Goal: Navigation & Orientation: Understand site structure

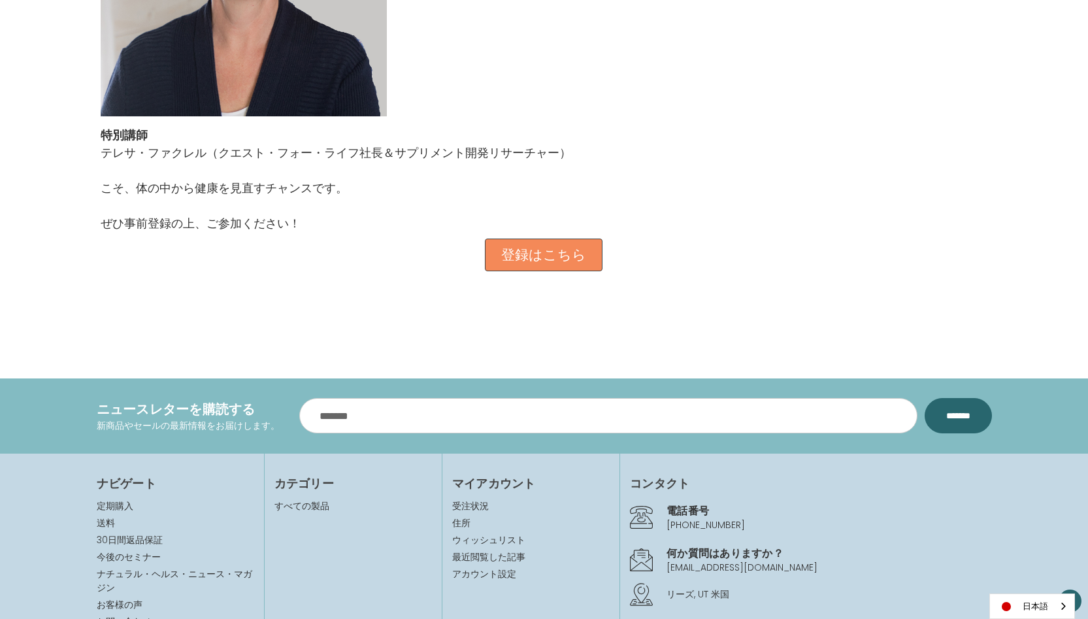
scroll to position [1436, 0]
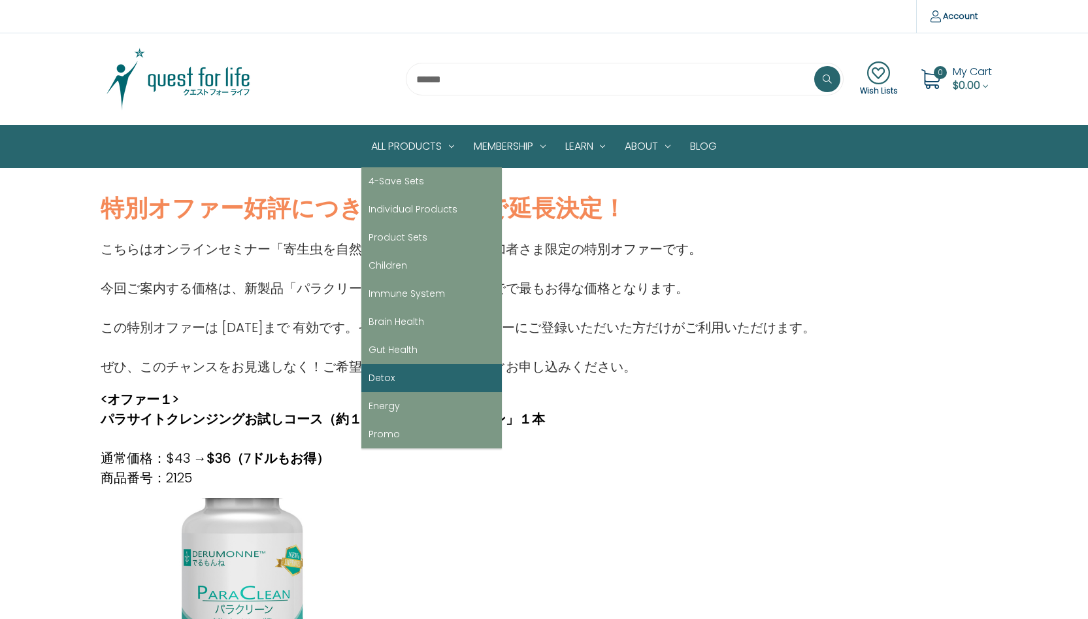
click at [432, 380] on link "Detox" at bounding box center [432, 378] width 141 height 28
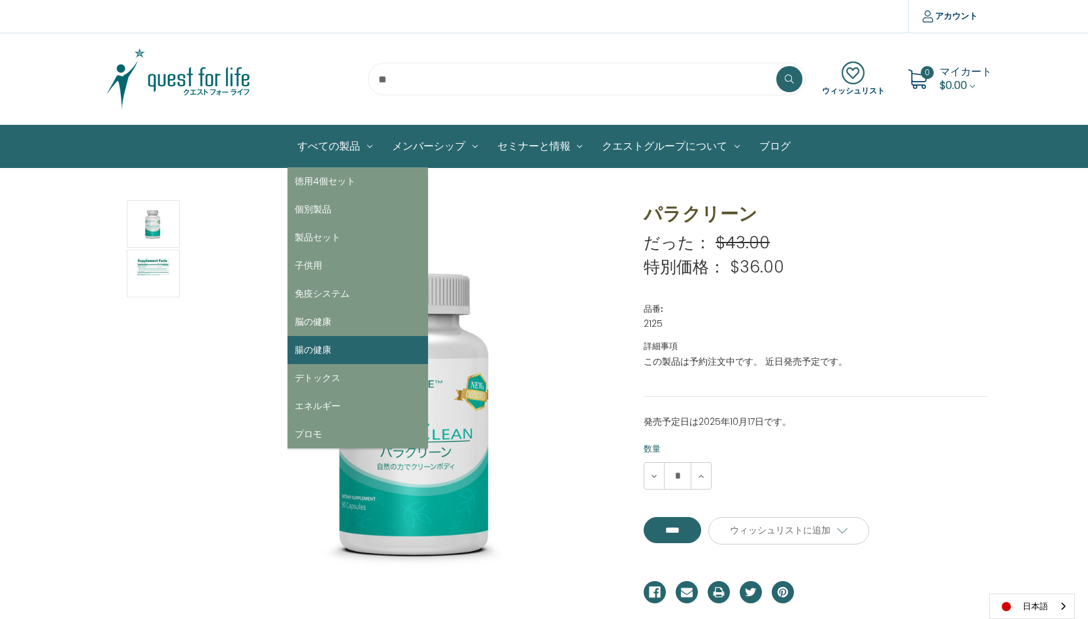
drag, startPoint x: 317, startPoint y: 323, endPoint x: 318, endPoint y: 346, distance: 22.9
click at [318, 346] on ul "徳用4個セット 個別製品 製品セット 子供用 免疫システム 脳の健康 腸の健康 デトックス エネルギー プロモ" at bounding box center [358, 307] width 141 height 281
click at [318, 346] on link "腸の健康" at bounding box center [358, 350] width 141 height 28
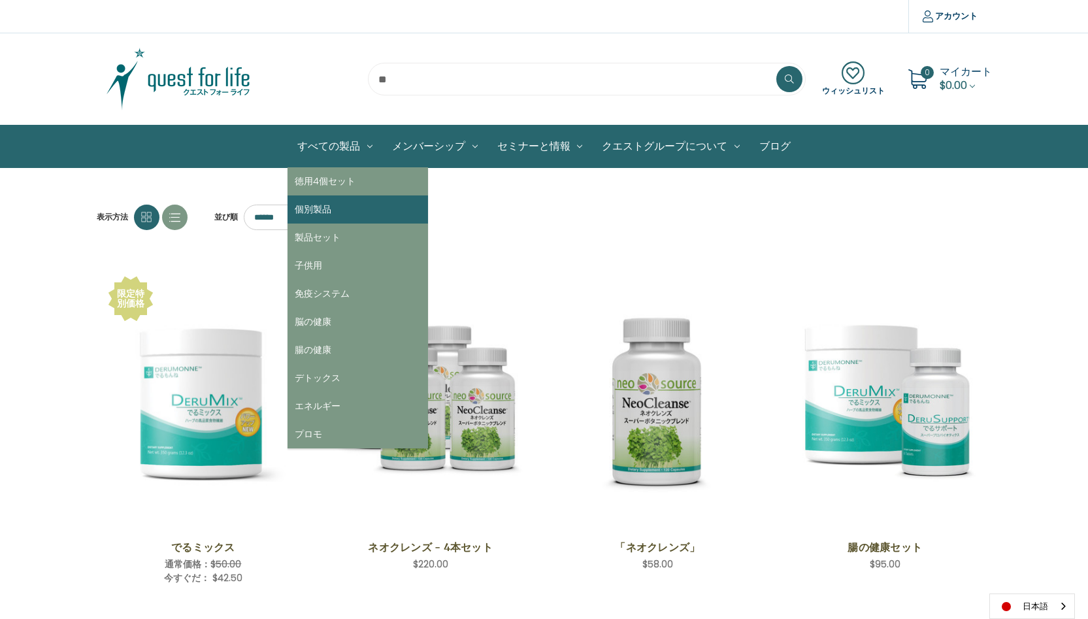
click at [343, 212] on link "個別製品" at bounding box center [358, 209] width 141 height 28
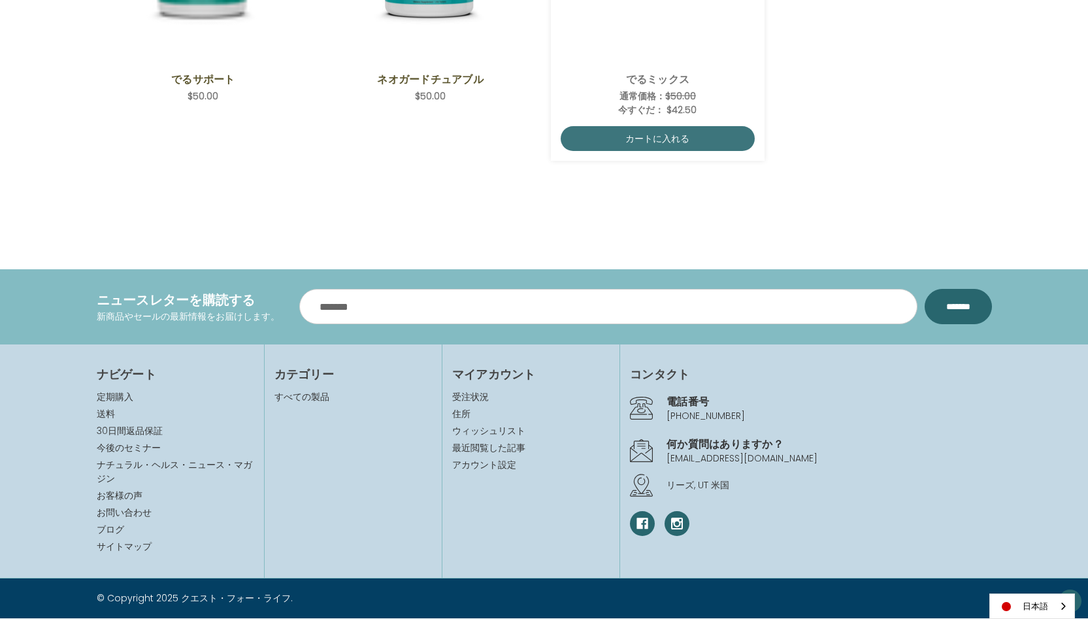
scroll to position [845, 0]
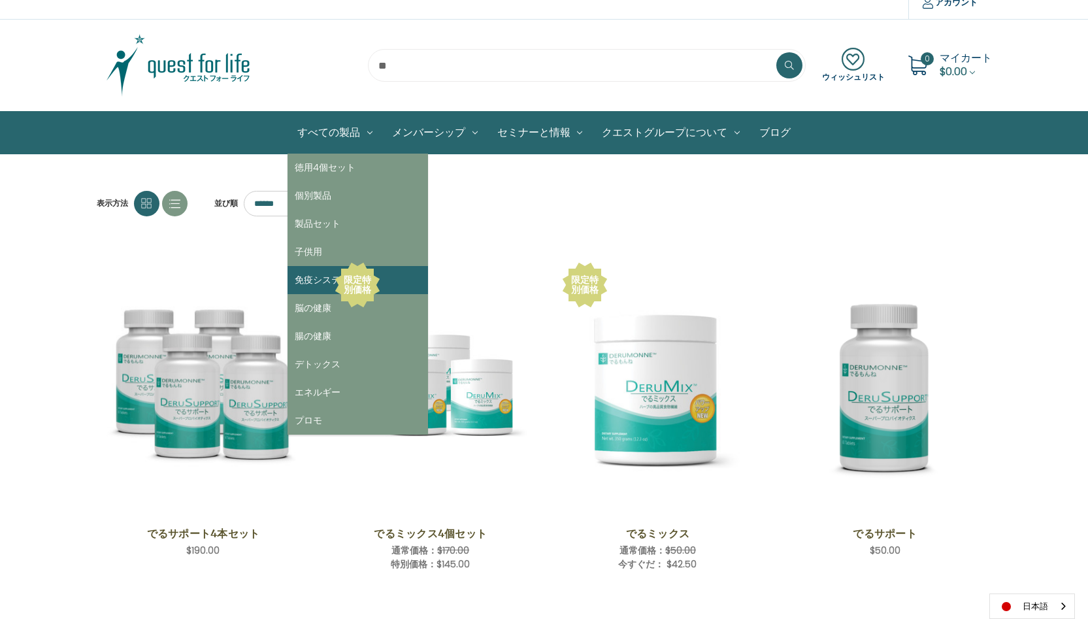
scroll to position [15, 0]
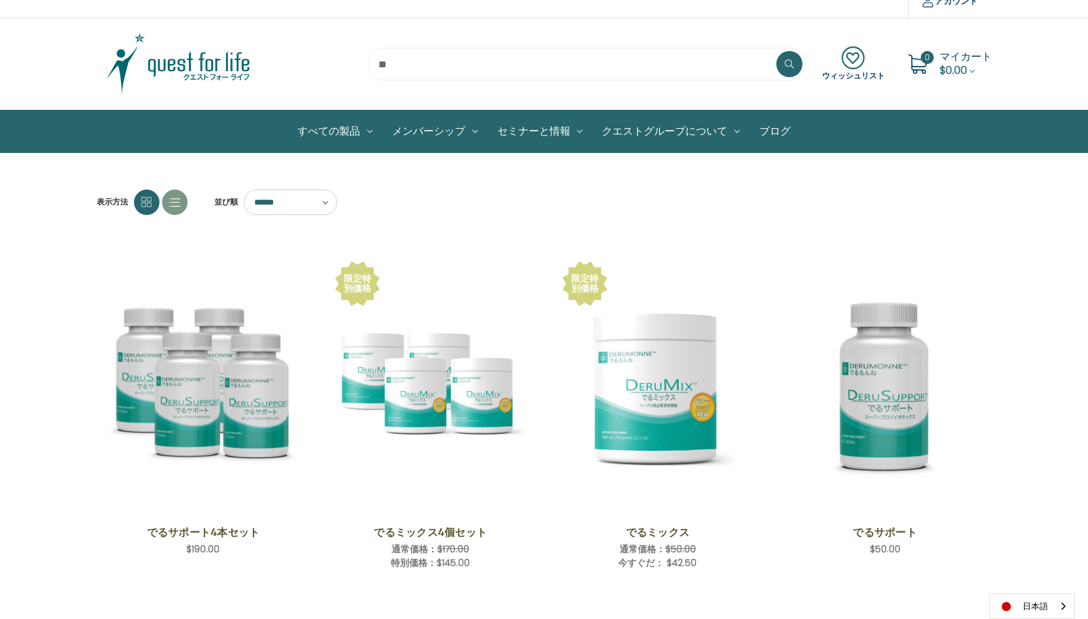
click at [190, 67] on img at bounding box center [178, 63] width 163 height 65
